Goal: Task Accomplishment & Management: Use online tool/utility

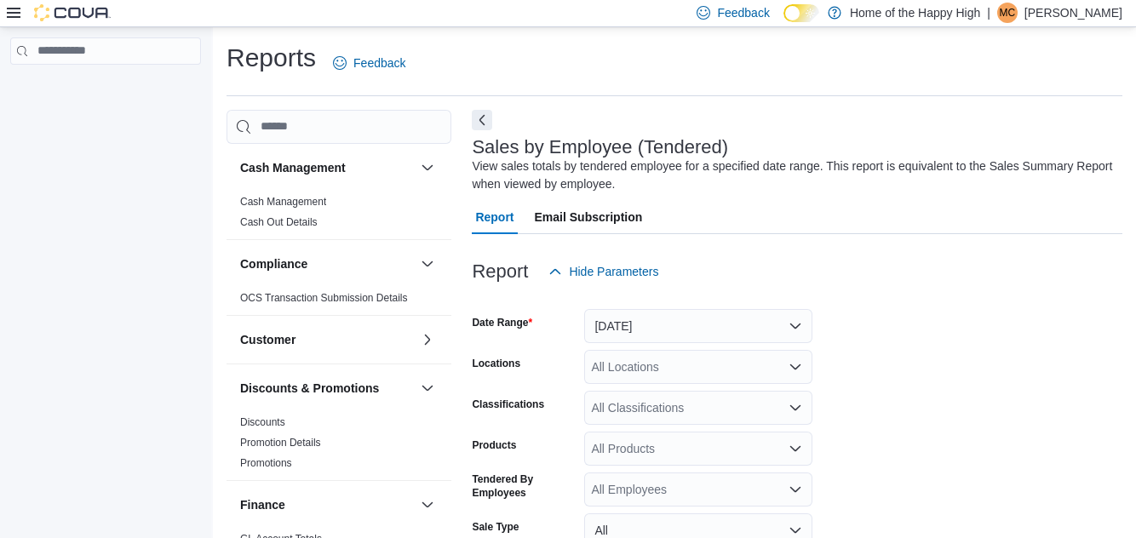
click at [676, 350] on div "All Locations" at bounding box center [698, 367] width 228 height 34
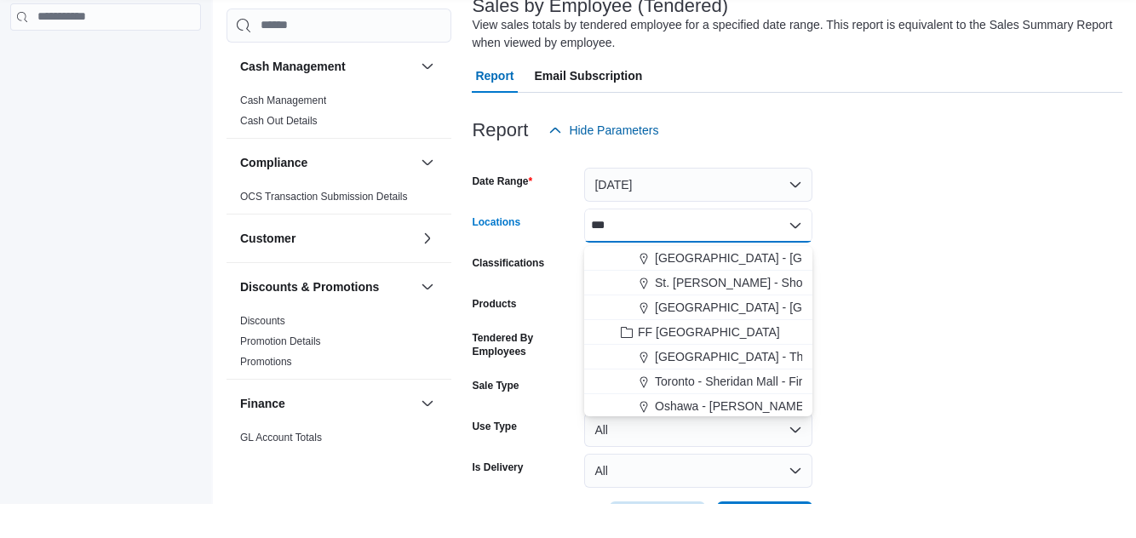
scroll to position [107, 0]
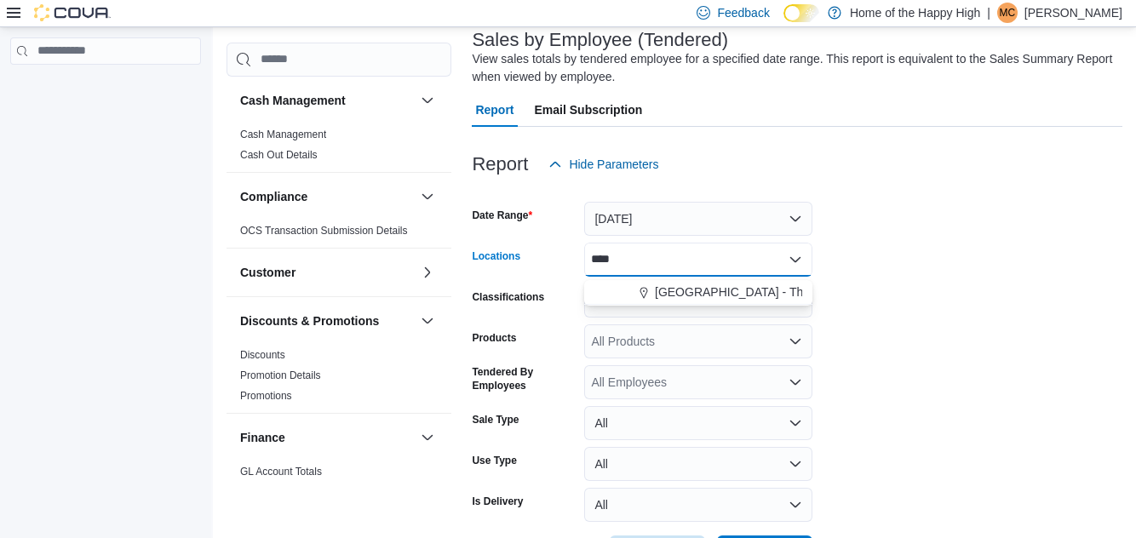
type input "****"
click at [684, 301] on button "[GEOGRAPHIC_DATA] - The Shed District - Fire & Flower" at bounding box center [698, 292] width 228 height 25
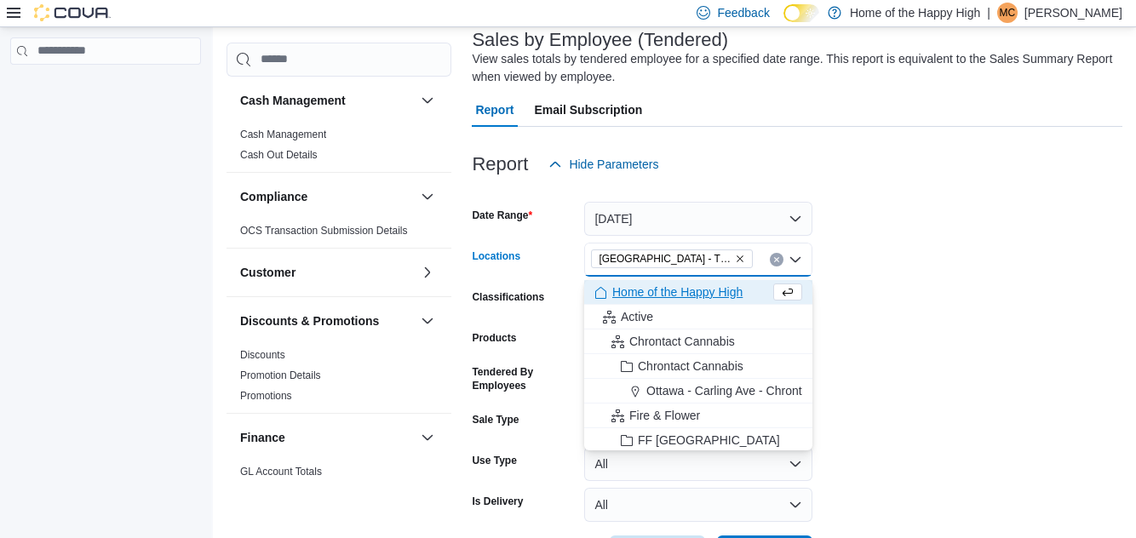
click at [921, 313] on form "Date Range Yesterday Locations Winnipeg - The Shed District - Fire & Flower Com…" at bounding box center [797, 375] width 650 height 388
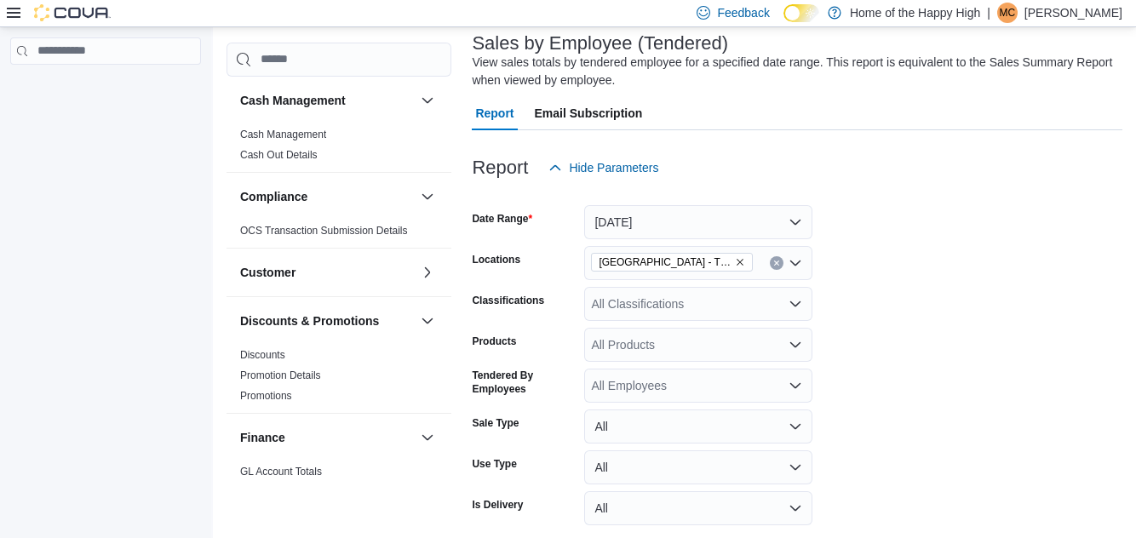
scroll to position [95, 0]
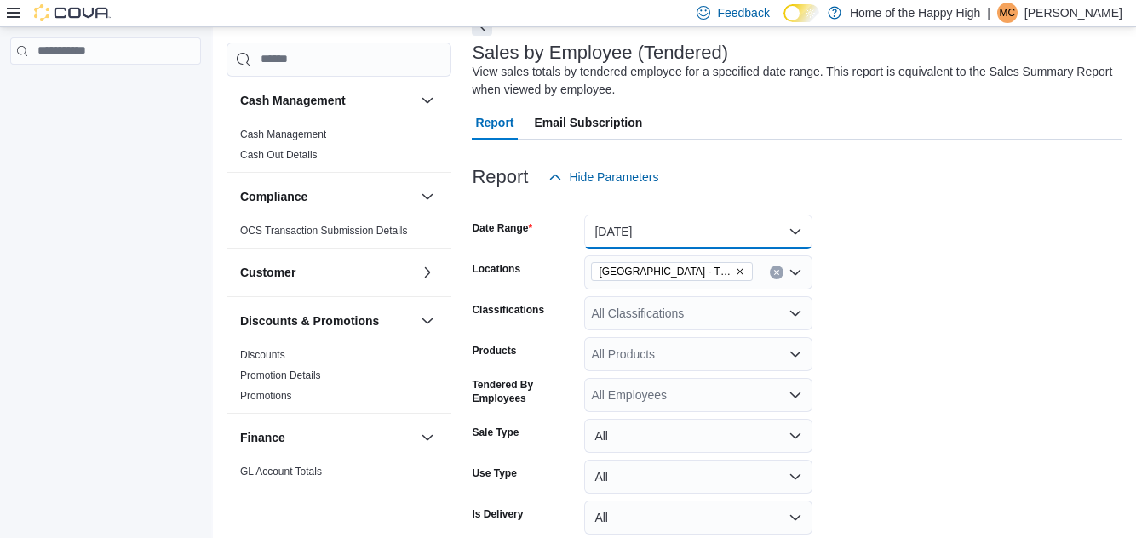
click at [778, 243] on button "Yesterday" at bounding box center [698, 232] width 228 height 34
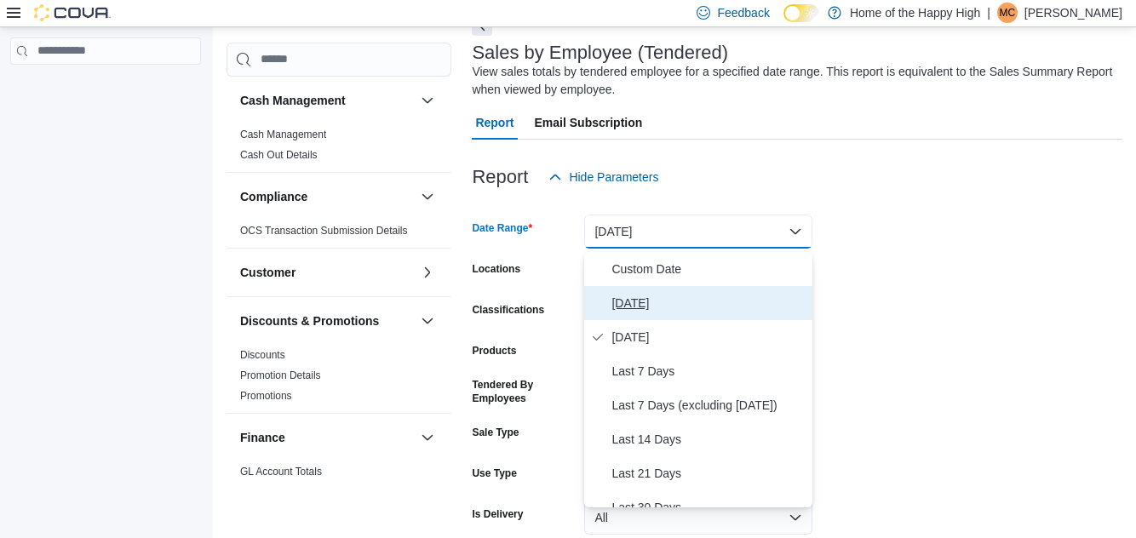
click at [653, 300] on span "Today" at bounding box center [708, 303] width 194 height 20
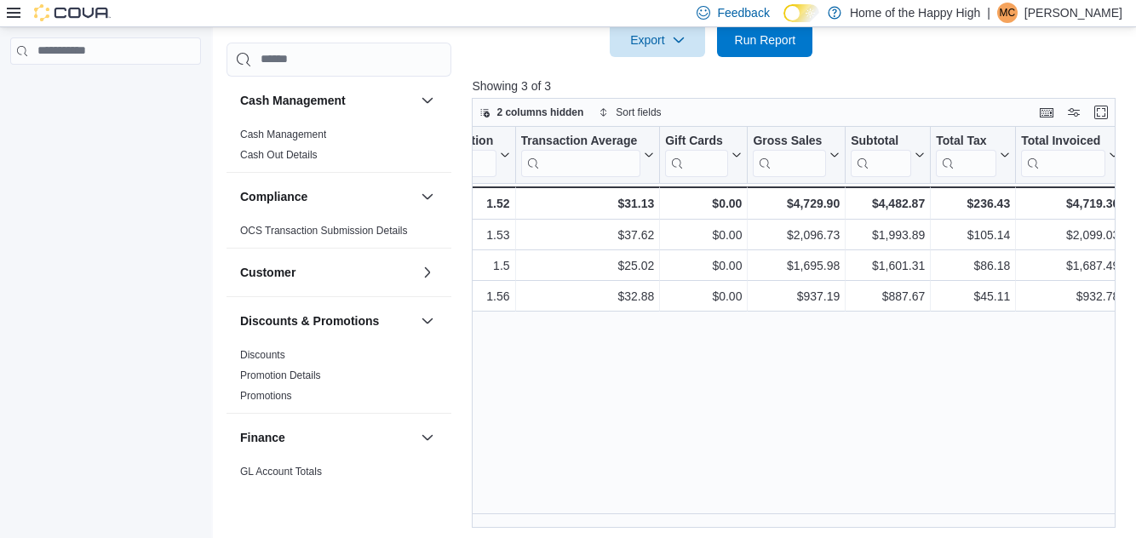
scroll to position [0, 680]
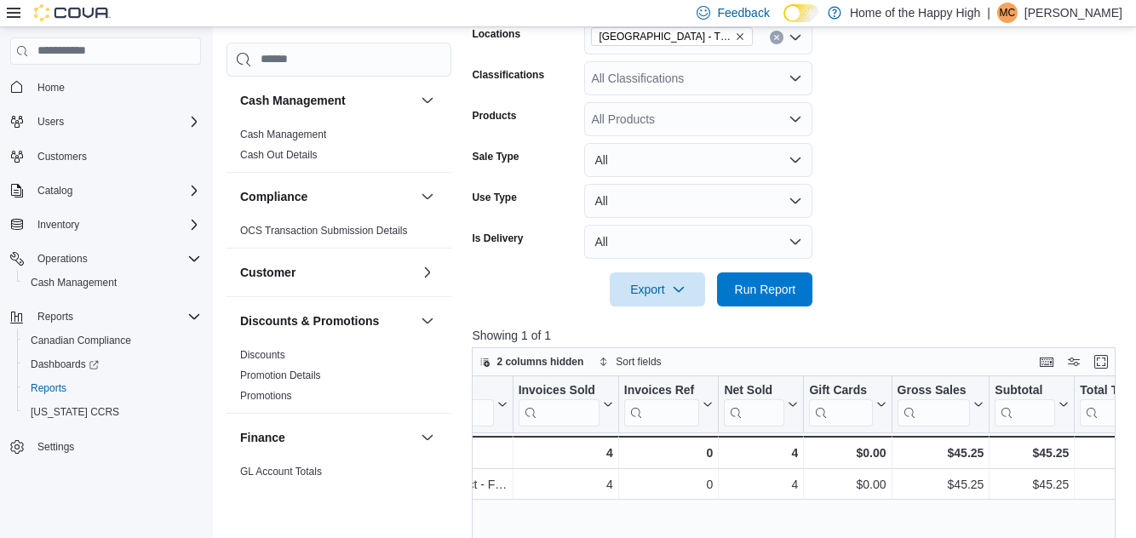
scroll to position [339, 0]
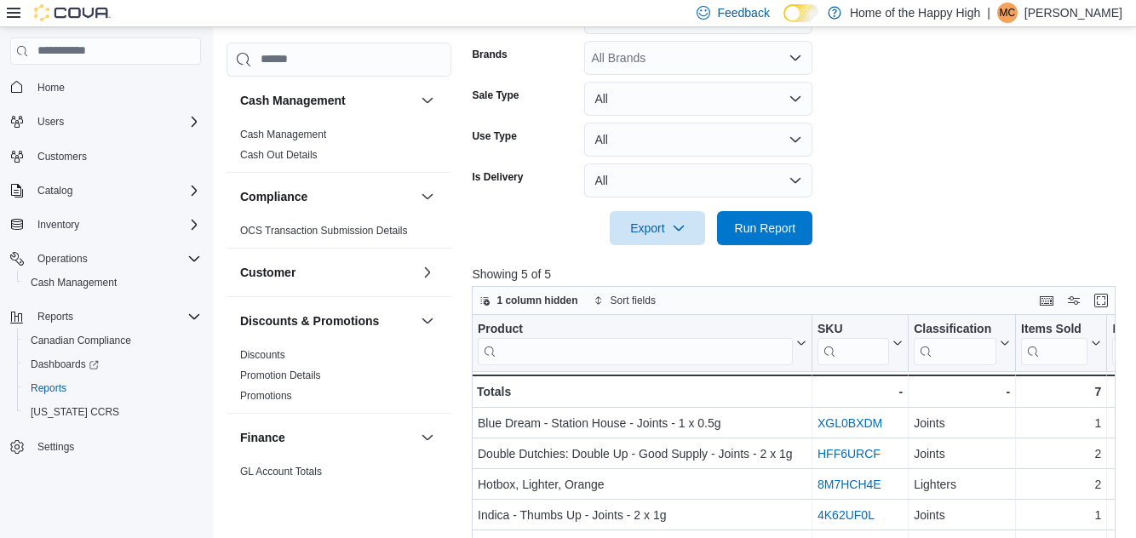
scroll to position [0, 120]
